Goal: Information Seeking & Learning: Find specific fact

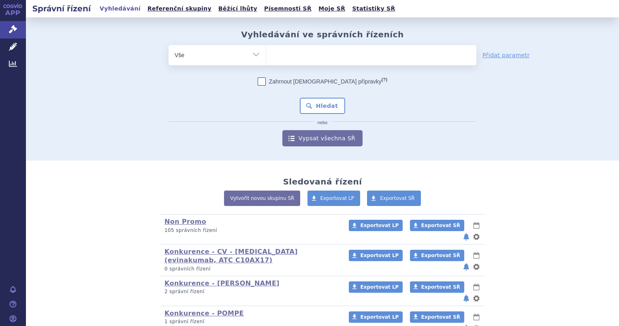
click at [280, 55] on ul at bounding box center [371, 53] width 210 height 17
click at [266, 55] on select at bounding box center [266, 55] width 0 height 20
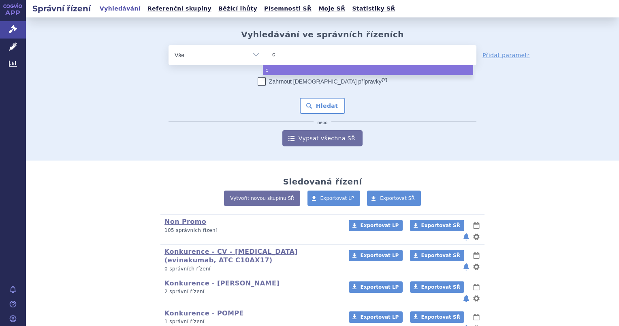
type input "ca"
type input "cabl"
type input "cabli"
type input "cablic"
type input "cabli"
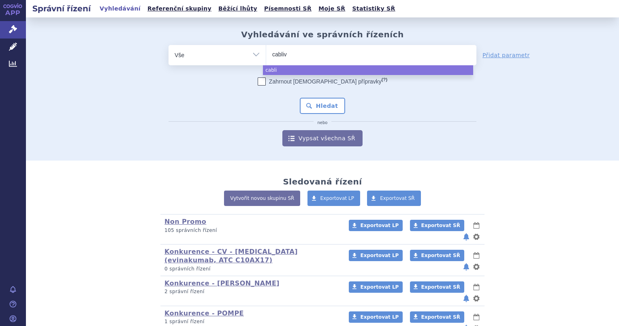
type input "cablivi"
select select "cablivi"
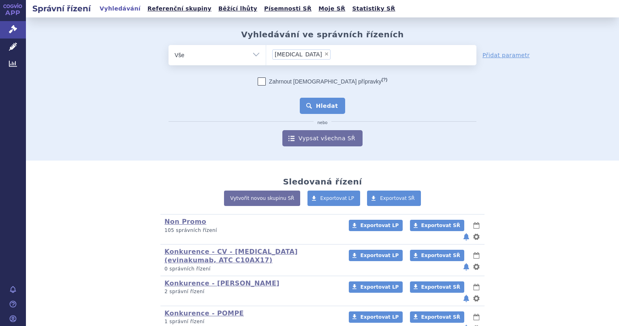
click at [314, 111] on button "Hledat" at bounding box center [323, 106] width 46 height 16
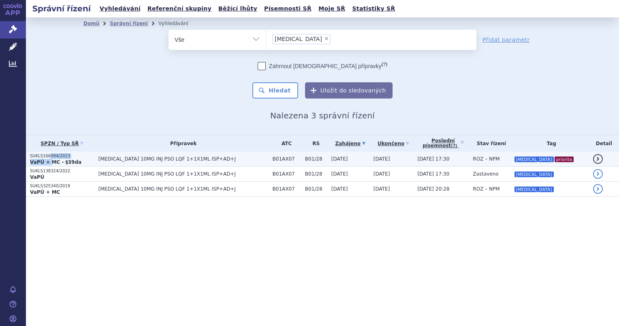
drag, startPoint x: 0, startPoint y: 0, endPoint x: 70, endPoint y: 161, distance: 175.8
click at [70, 161] on strong "VaPÚ + MC - §39da" at bounding box center [55, 162] width 51 height 6
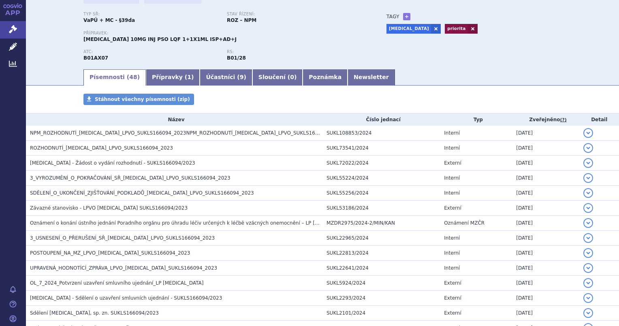
scroll to position [10, 0]
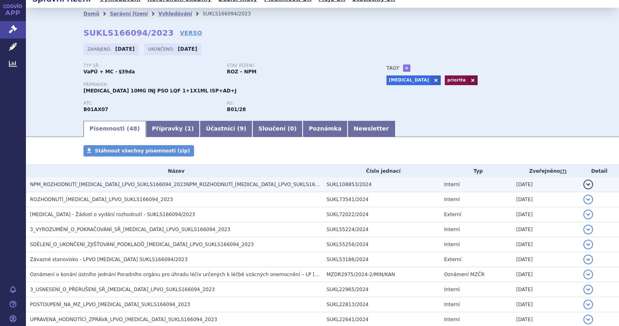
click at [178, 185] on span "NPM_ROZHODNUTÍ_[MEDICAL_DATA]_LPVO_SUKLS166094_2023NPM_ROZHODNUTÍ_[MEDICAL_DATA…" at bounding box center [186, 184] width 312 height 6
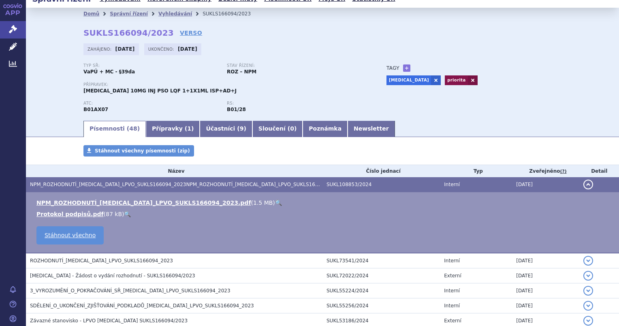
click at [275, 204] on link "🔍" at bounding box center [278, 202] width 7 height 6
